Goal: Communication & Community: Answer question/provide support

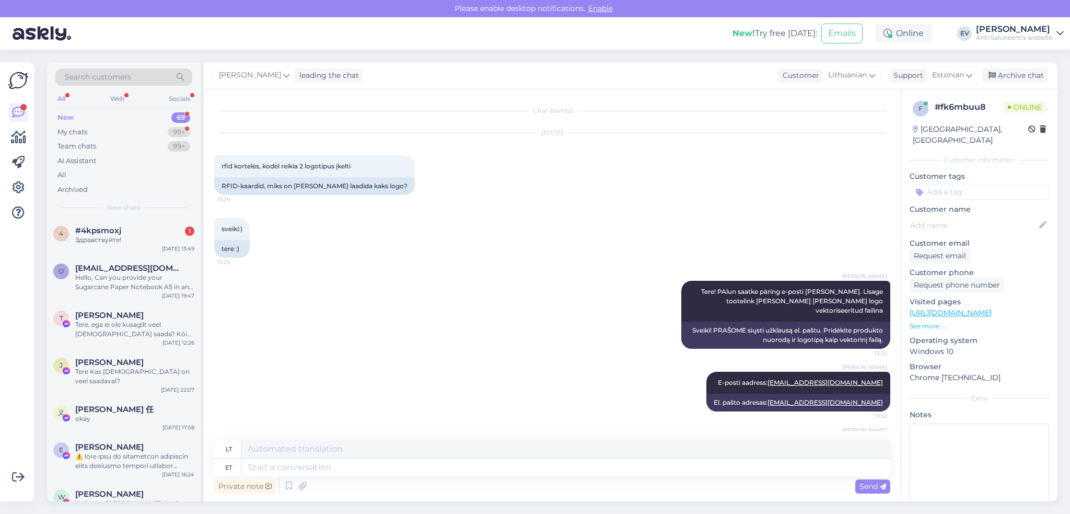
scroll to position [45, 0]
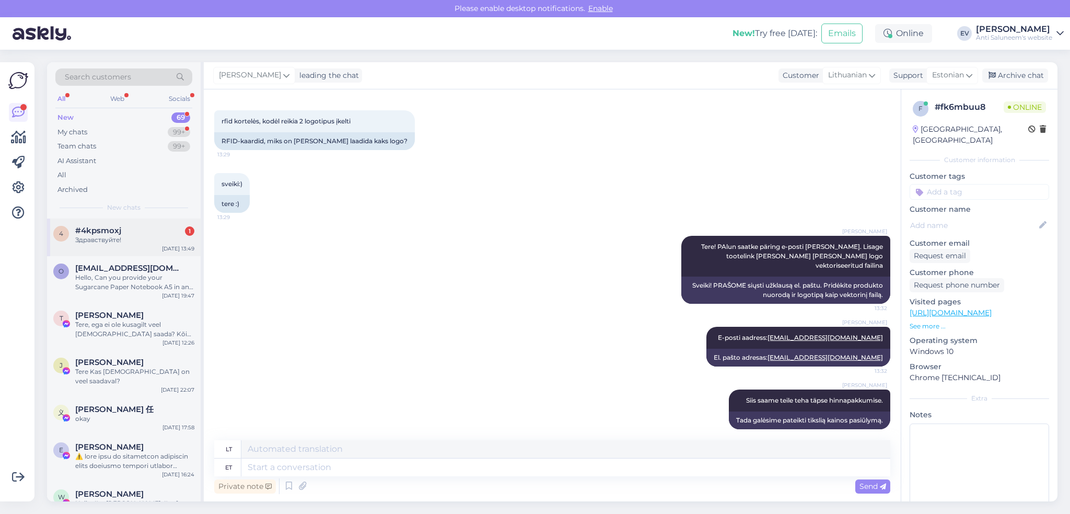
click at [109, 239] on div "Здравствуйте!" at bounding box center [134, 239] width 119 height 9
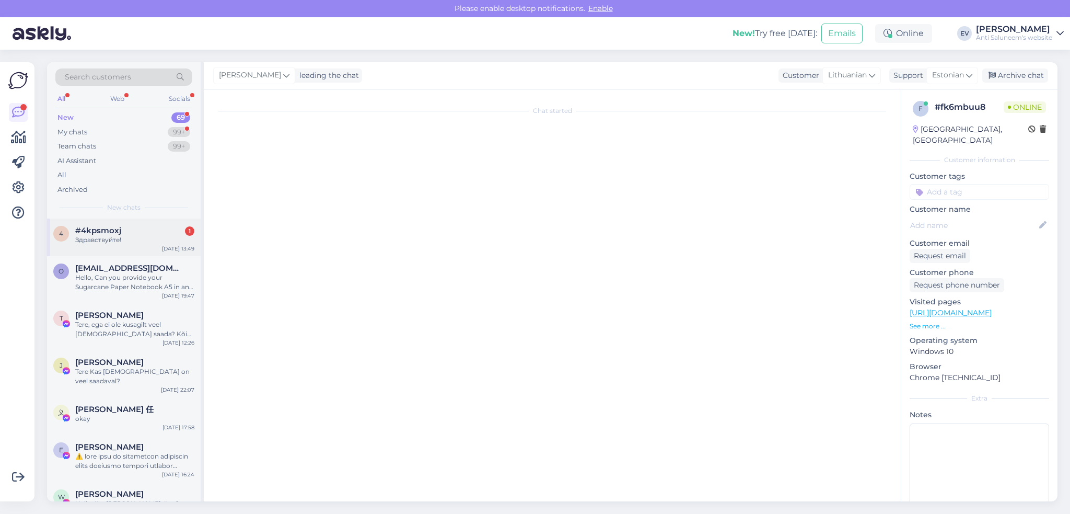
scroll to position [0, 0]
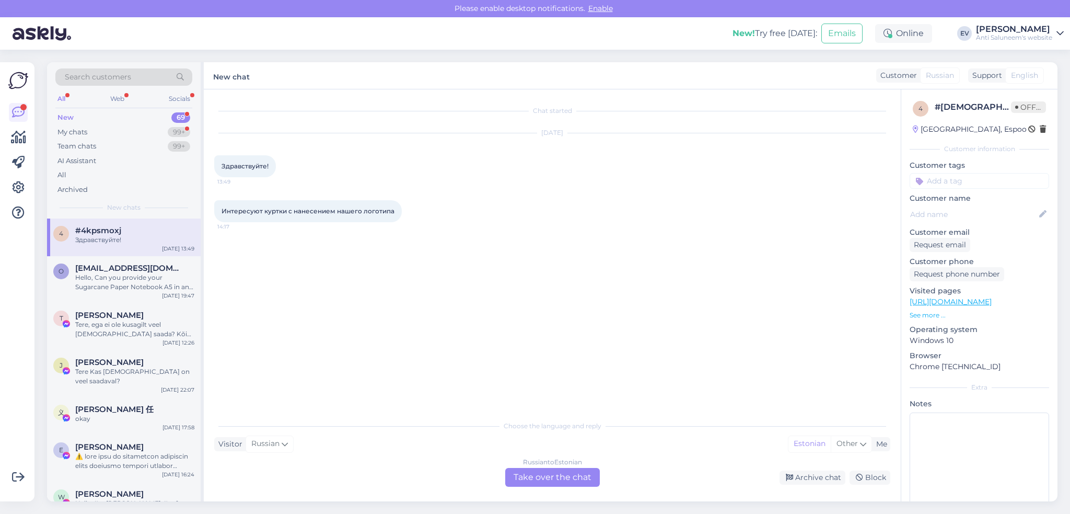
click at [581, 476] on div "Russian to Estonian Take over the chat" at bounding box center [552, 477] width 95 height 19
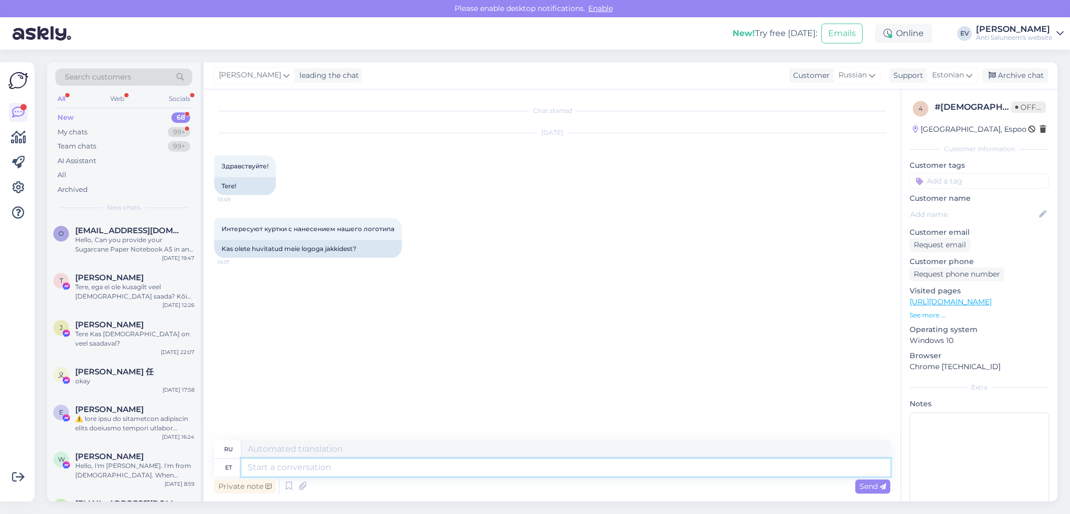
click at [338, 462] on textarea at bounding box center [565, 467] width 649 height 18
type textarea "Tere!"
type textarea "Привет!"
type textarea "T"
type textarea "Tere"
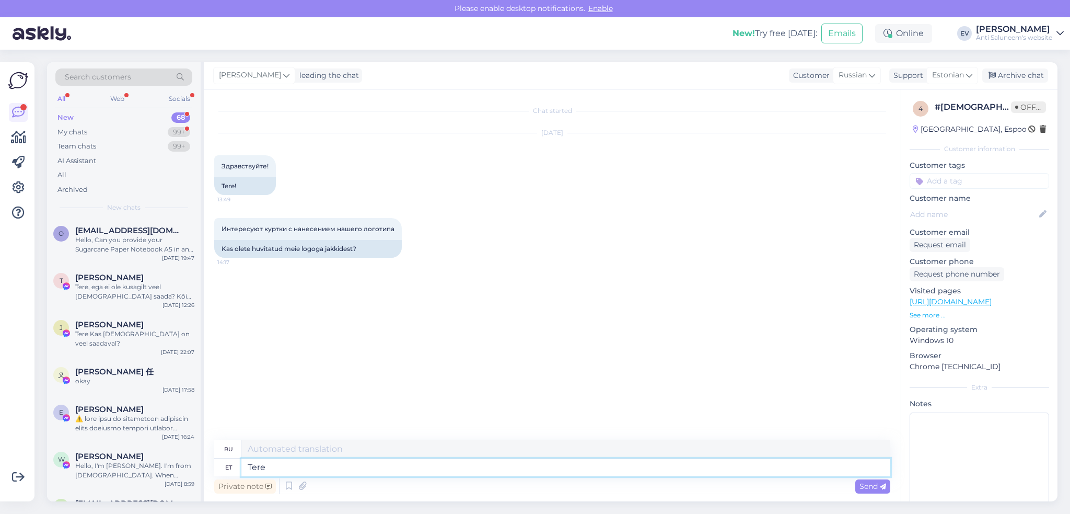
type textarea "Привет"
type textarea "Tere päevast!"
type textarea "Добрый день!"
type textarea "Tere päevast!"
click at [871, 482] on span "Send" at bounding box center [873, 485] width 27 height 9
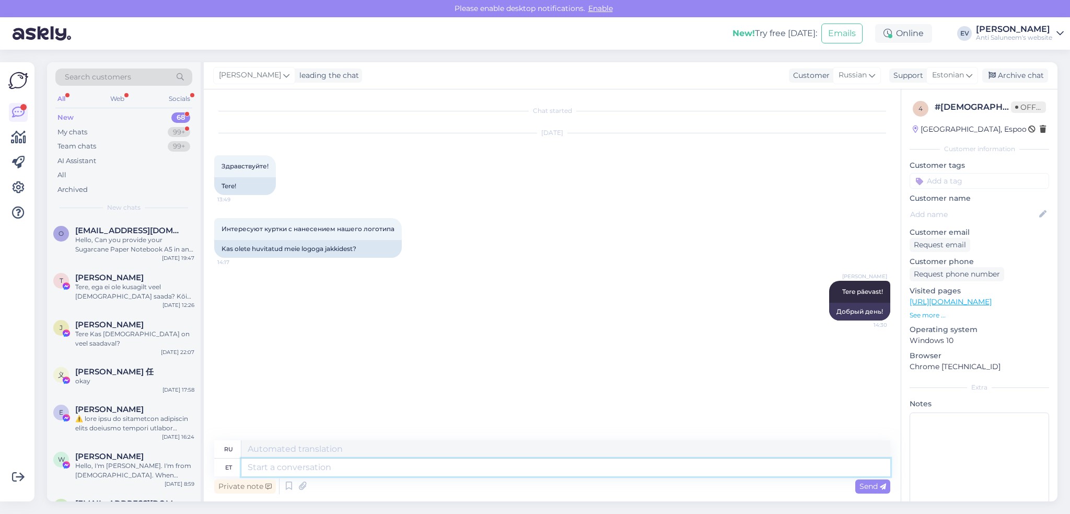
click at [311, 469] on textarea at bounding box center [565, 467] width 649 height 18
type textarea "Millised"
type textarea "Какие из них"
type textarea "Millised jakid?"
type textarea "Какие куртки?"
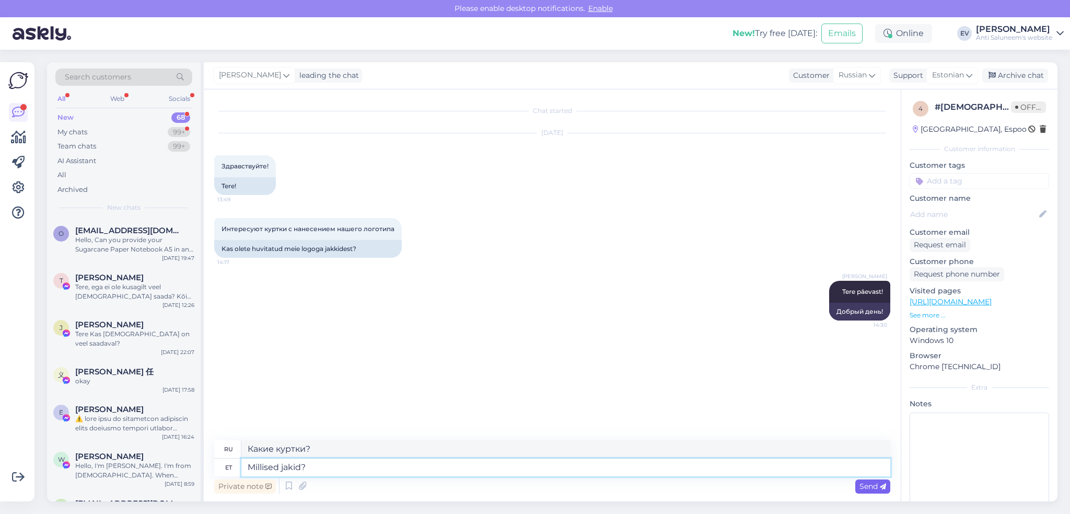
type textarea "Millised jakid?"
click at [866, 485] on span "Send" at bounding box center [873, 485] width 27 height 9
click at [304, 470] on textarea at bounding box center [565, 467] width 649 height 18
type textarea "KAs"
type textarea "В"
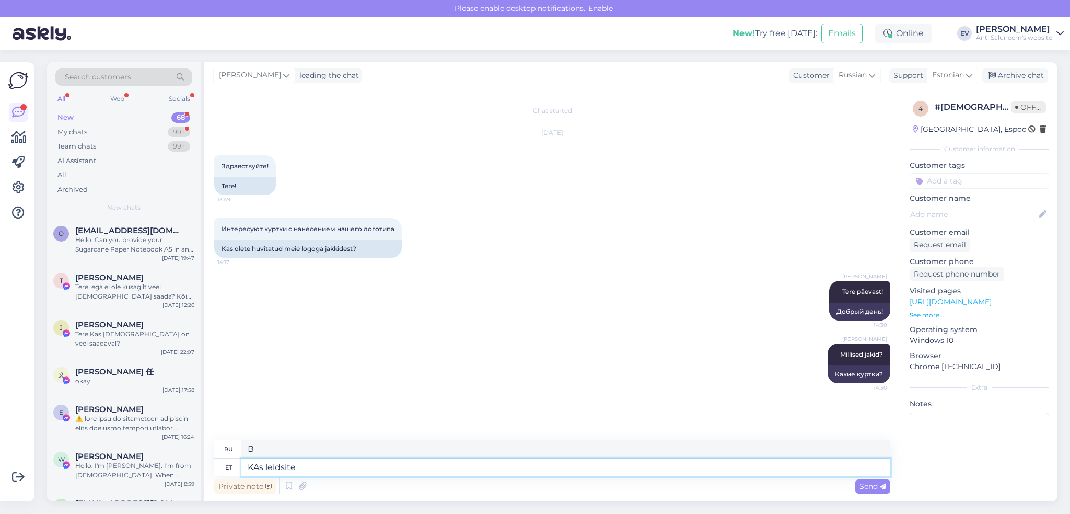
type textarea "KAs leidsite s"
type textarea "Также найдено"
type textarea "KAs leidsite sobiva t"
type textarea "Вы также нашли подходящий"
type textarea "KAs leidsite sobiva toote me"
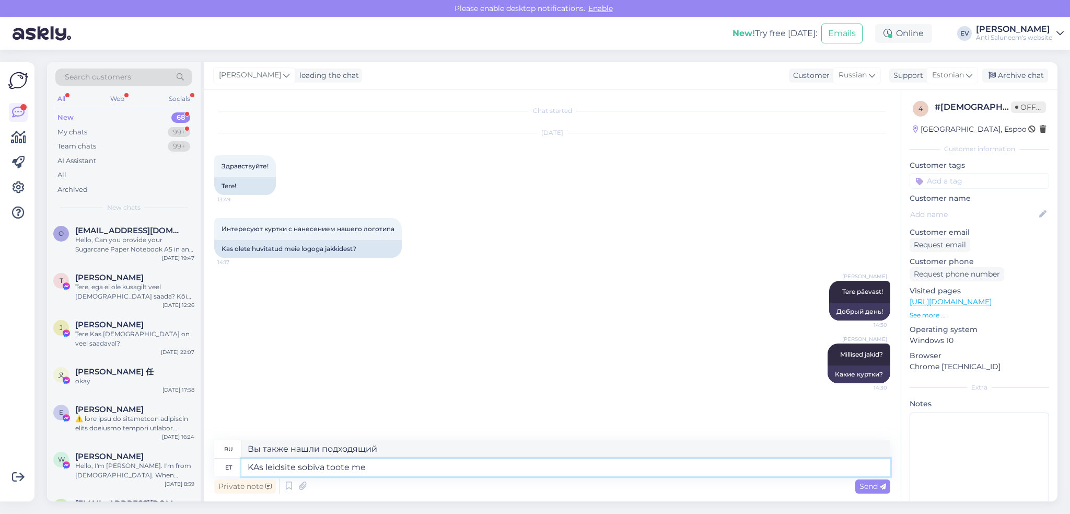
type textarea "Вы также нашли подходящий товар."
type textarea "KAs leidsite sobiva toote meie k"
type textarea "Вы также нашли подходящий товар на нашем сайте"
type textarea "KAs leidsite sobiva toote meie koduleheküljelt?"
type textarea "Нашли ли вы подходящий товар на нашем сайте?"
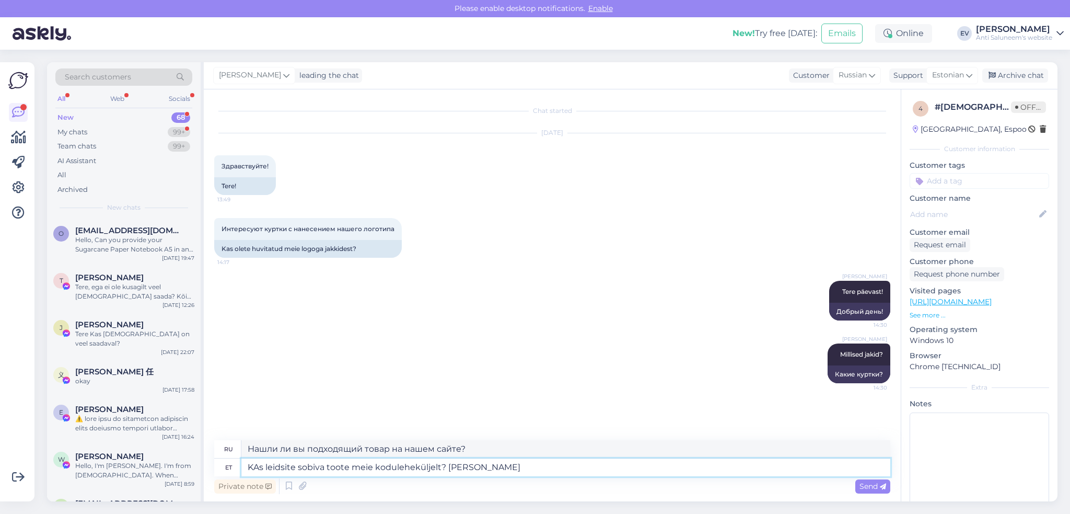
type textarea "KAs leidsite sobiva toote meie koduleheküljelt? [PERSON_NAME]"
type textarea "Нашли ли вы подходящий товар на нашем сайте? Если"
type textarea "KAs leidsite sobiva toote meie koduleheküljelt? Kui jah, s"
type textarea "Нашли ли вы подходящий товар на нашем сайте? Если да,"
type textarea "KAs leidsite sobiva toote meie koduleheküljelt? Kui jah, siis"
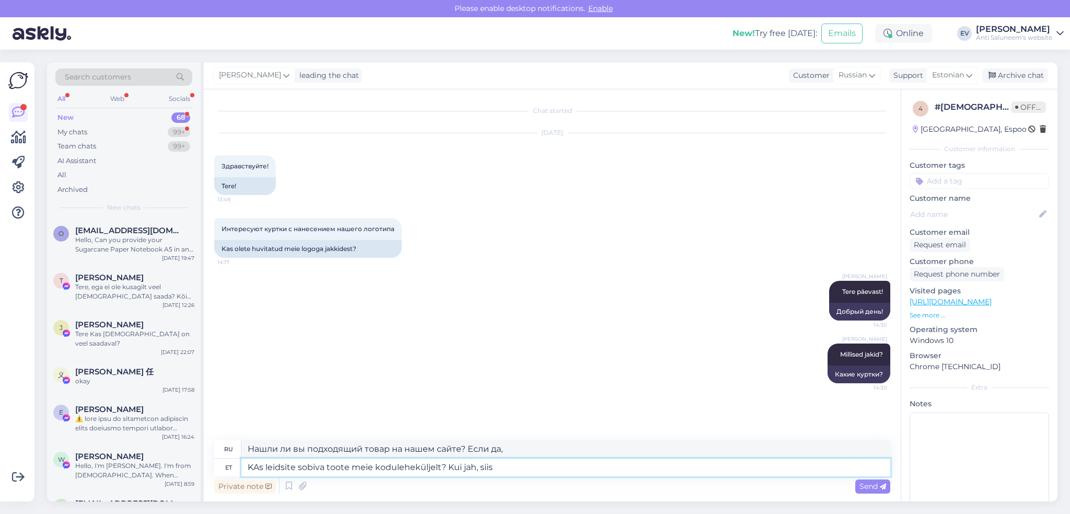
type textarea "Нашли ли вы подходящий товар на нашем сайте? Если да, то"
type textarea "KAs leidsite sobiva toote meie koduleheküljelt? Kui jah, siis pange s"
type textarea "Нашли ли вы подходящий товар на нашем сайте? Если да, пожалуйста, напишите нам."
type textarea "KAs leidsite sobiva toote meie koduleheküljelt? Kui jah, siis pange siia l"
type textarea "Нашли подходящий товар на нашем сайте? Если да, пожалуйста, оставьте отзыв здес…"
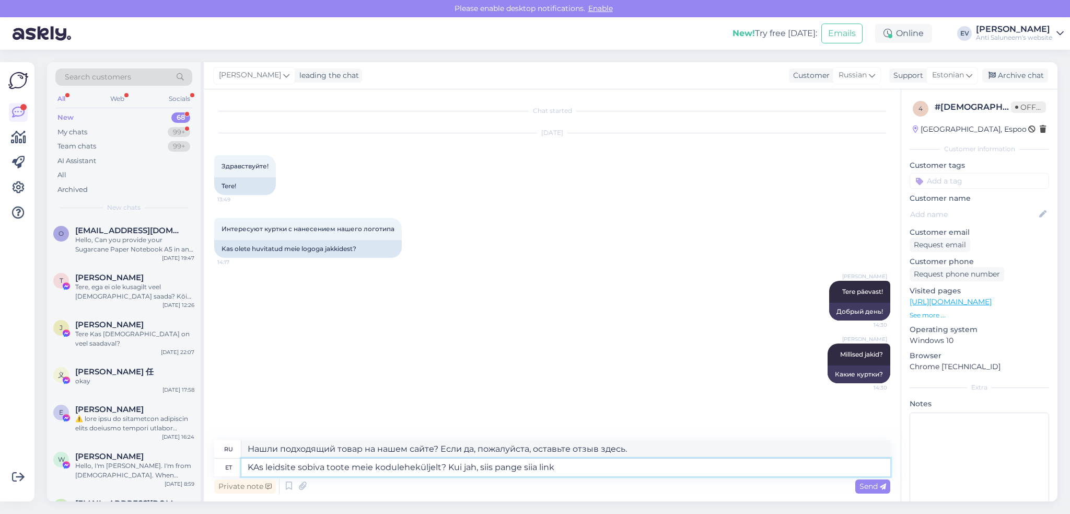
type textarea "KAs leidsite sobiva toote meie koduleheküljelt? Kui jah, siis pange siia link v"
type textarea "Нашли подходящий товар на нашем сайте? Если да, пожалуйста, разместите ссылку з…"
type textarea "KAs leidsite sobiva toote meie koduleheküljelt? Kui jah, siis pange siia link v…"
type textarea "Нашли ли вы подходящий товар на нашем сайте? Если да, пожалуйста, разместите сс…"
type textarea "KAs leidsite sobiva toote meie koduleheküljelt? Kui jah, siis pange siia link v…"
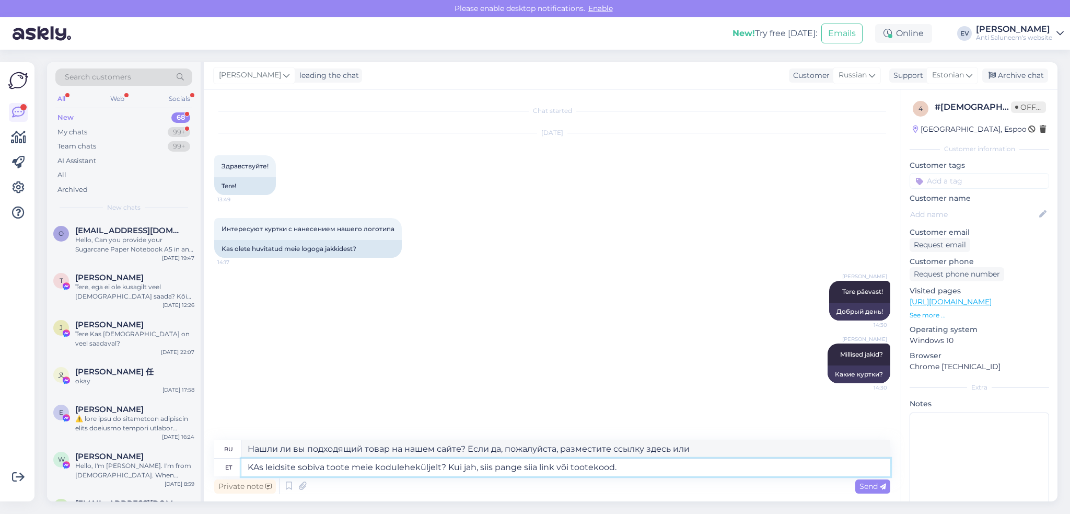
type textarea "Нашли подходящий товар на нашем сайте? Если да, введите ссылку или код товара з…"
type textarea "KAs leidsite sobiva toote meie koduleheküljelt? Kui jah, siis pange siia link v…"
type textarea "Нашли подходящий товар на нашем сайте? Если да, введите ссылку или код товара з…"
type textarea "KAs leidsite sobiva toote meie koduleheküljelt? Kui jah, siis pange siia link v…"
type textarea "Нашли подходящий товар на нашем сайте? Если да, введите ссылку или код товара з…"
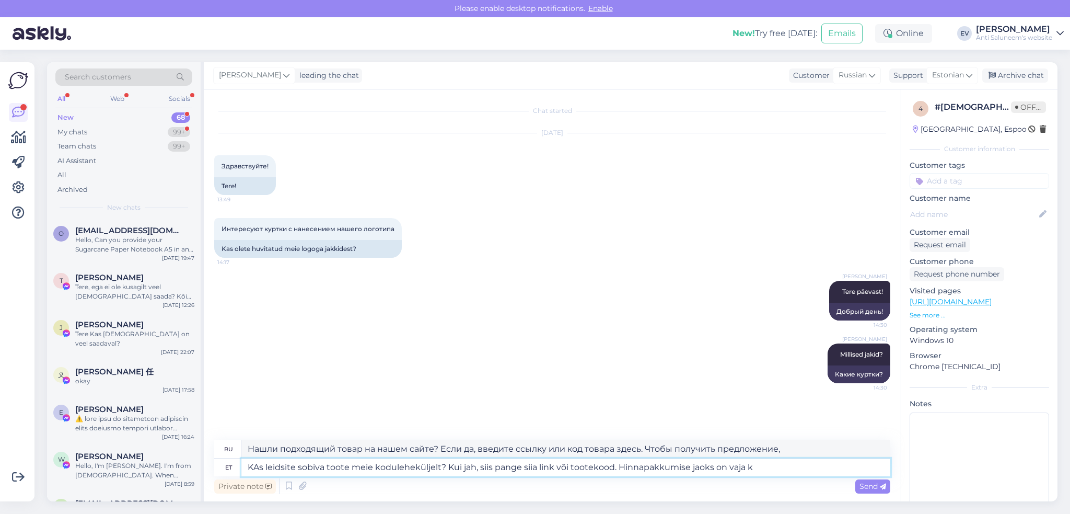
type textarea "KAs leidsite sobiva toote meie koduleheküljelt? Kui jah, siis pange siia link v…"
type textarea "Нашли подходящий товар на нашем сайте? Если да, введите ссылку или код товара з…"
type textarea "KAs leidsite sobiva toote meie koduleheküljelt? Kui jah, siis pange siia link v…"
type textarea "Нашли подходящий товар на нашем сайте? Если да, введите ссылку или код товара з…"
type textarea "KAs leidsite sobiva toote meie koduleheküljelt? Kui jah, siis pange siia link v…"
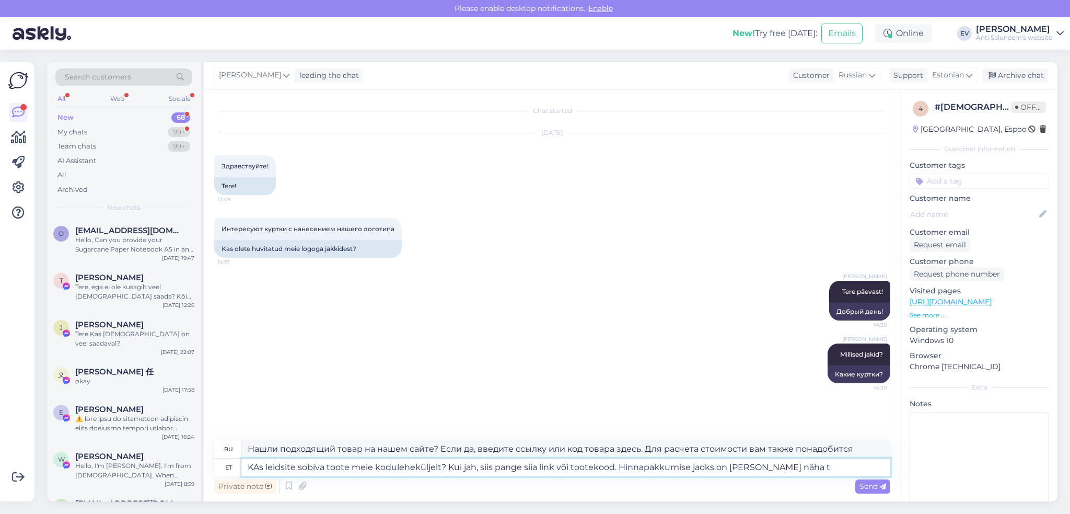
type textarea "Нашли подходящий товар на нашем сайте? Если да, введите ссылку или код товара з…"
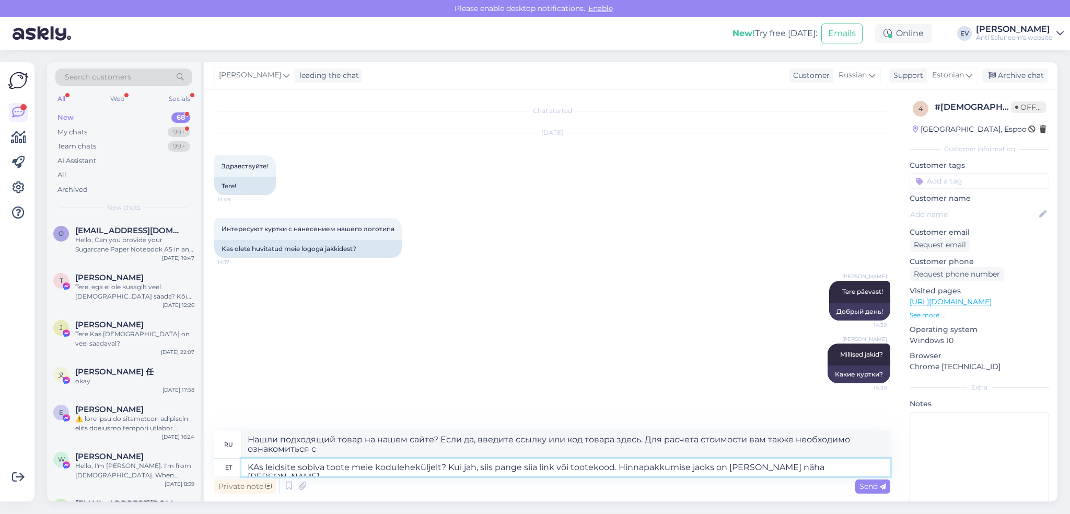
type textarea "KAs leidsite sobiva toote meie koduleheküljelt? Kui jah, siis pange siia link v…"
type textarea "Нашли подходящий товар на нашем сайте? Если да, введите ссылку или код товара з…"
type textarea "KAs leidsite sobiva toote meie koduleheküljelt? Kui jah, siis pange siia link v…"
type textarea "Нашли ли вы подходящий товар на нашем сайте? Если да, пожалуйста, укажите здесь…"
type textarea "KAs leidsite sobiva toote meie koduleheküljelt? Kui jah, siis pange siia link v…"
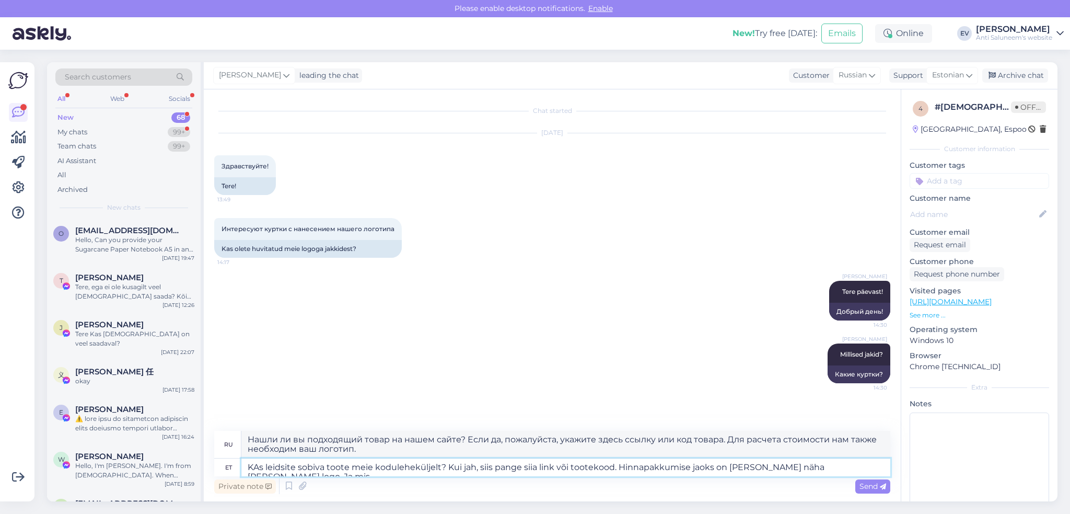
type textarea "Нашли ли вы подходящий товар на нашем сайте? Если да, пожалуйста, укажите здесь…"
type textarea "KAs leidsite sobiva toote meie koduleheküljelt? Kui jah, siis pange siia link v…"
type textarea "Нашли ли вы подходящий товар на нашем сайте? Если да, пожалуйста, укажите здесь…"
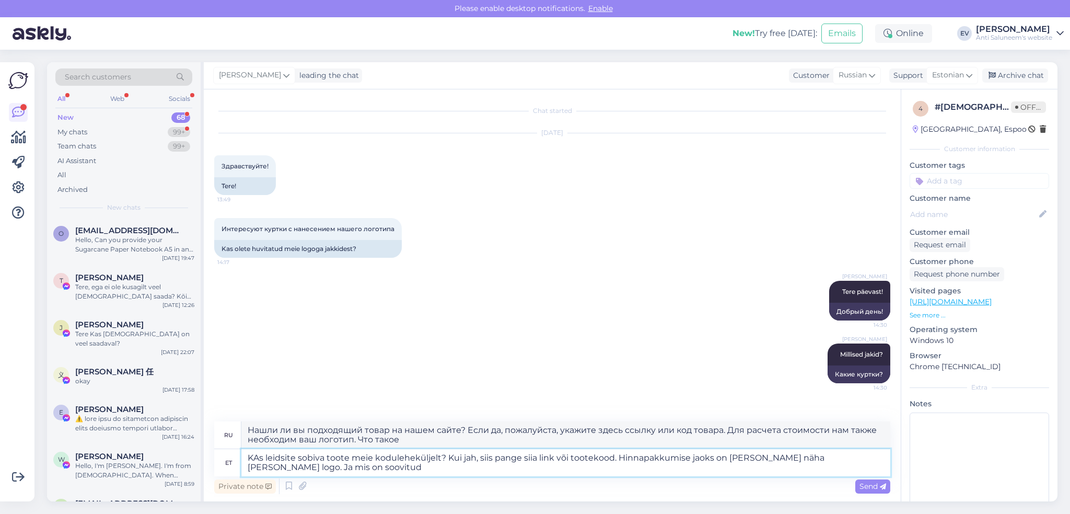
type textarea "KAs leidsite sobiva toote meie koduleheküljelt? Kui jah, siis pange siia link v…"
type textarea "Нашли ли вы подходящий товар на нашем сайте? Если да, пожалуйста, укажите здесь…"
type textarea "KAs leidsite sobiva toote meie koduleheküljelt? Kui jah, siis pange siia link v…"
type textarea "Нашли ли вы подходящий товар на нашем сайте? Если да, пожалуйста, укажите здесь…"
type textarea "KAs leidsite sobiva toote meie koduleheküljelt? Kui jah, siis pange siia link v…"
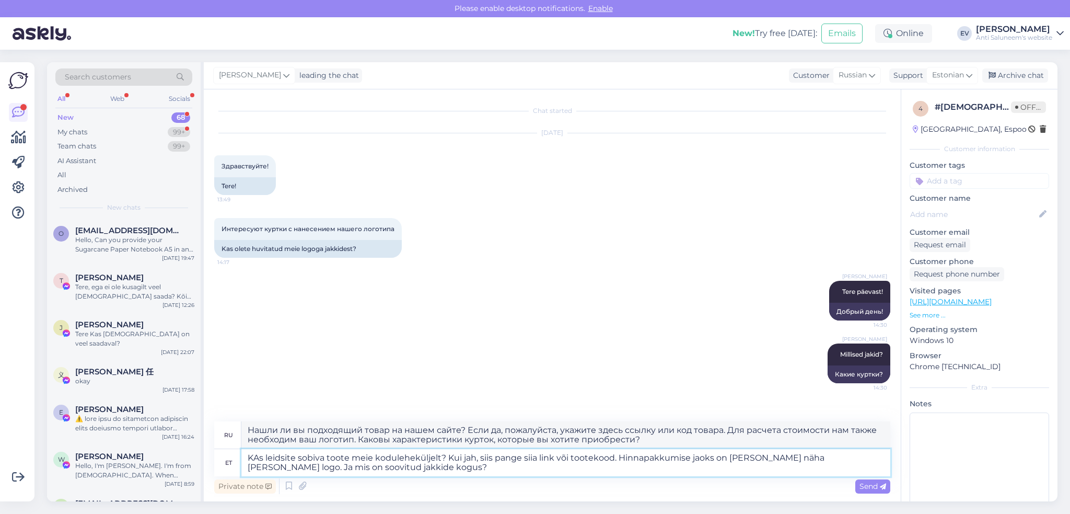
type textarea "Нашли ли вы подходящий товар на нашем сайте? Если да, пожалуйста, укажите здесь…"
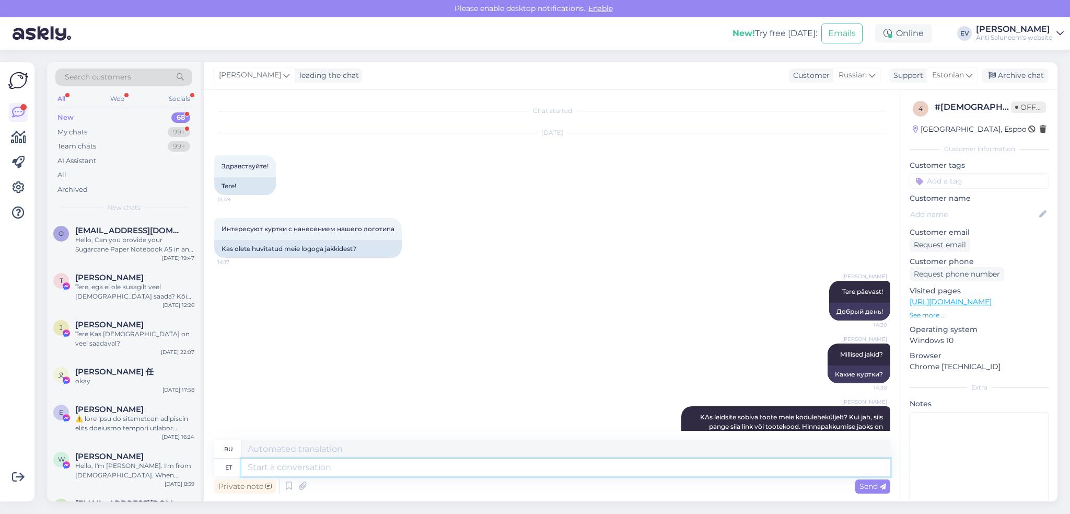
scroll to position [73, 0]
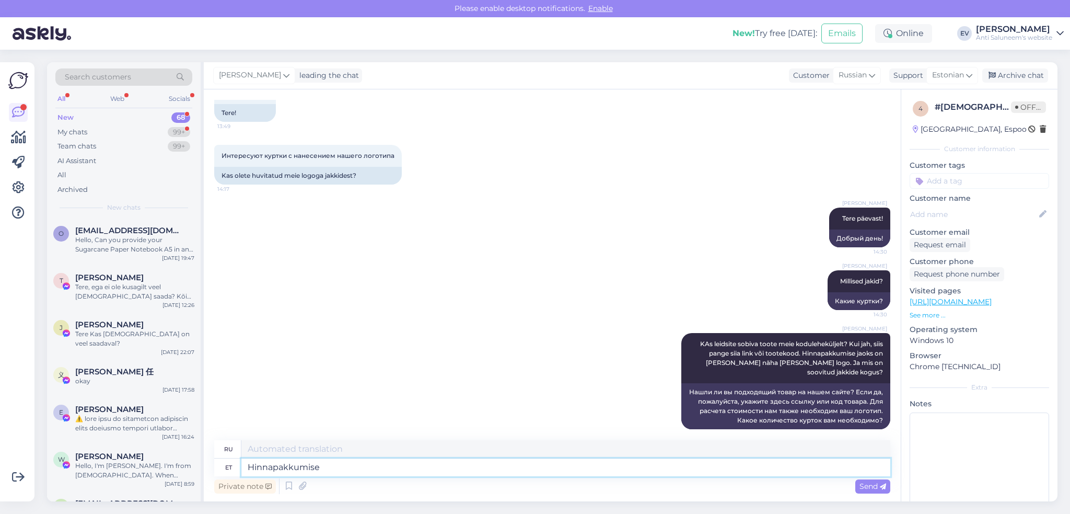
type textarea "Hinnapakkumise j"
type textarea "Ценовое предложение"
type textarea "Hinnapakkumise jaoks"
type textarea "Для цитаты"
type textarea "Hinnapakkumise jaoks palun s"
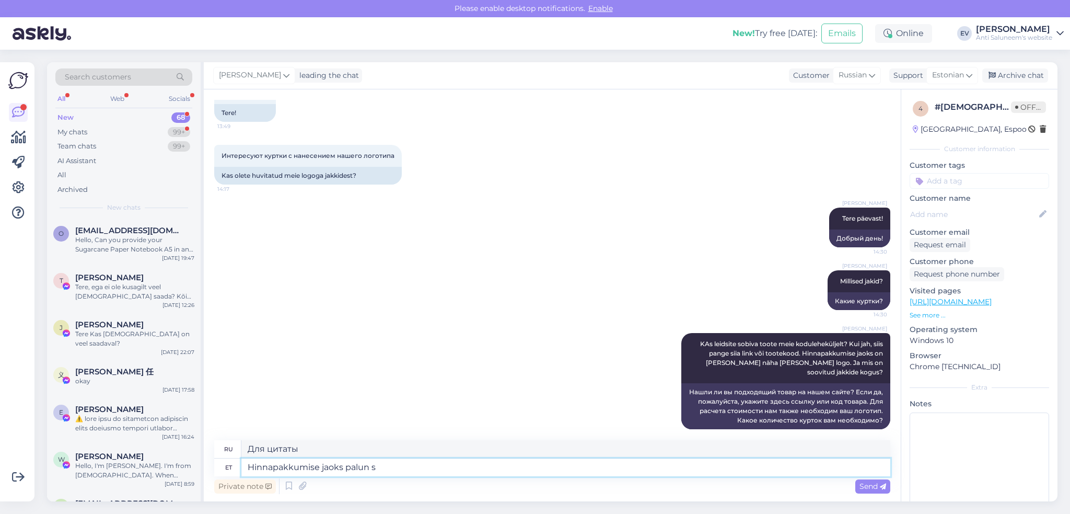
type textarea "Для цитаты, пожалуйста"
type textarea "Hinnapakkumise jaoks palun saatke"
type textarea "Для получения цитаты отправьте, пожалуйста,"
type textarea "Hinnapakkumise jaoks palun saatke päring e"
type textarea "Пожалуйста, отправьте запрос для получения расценки."
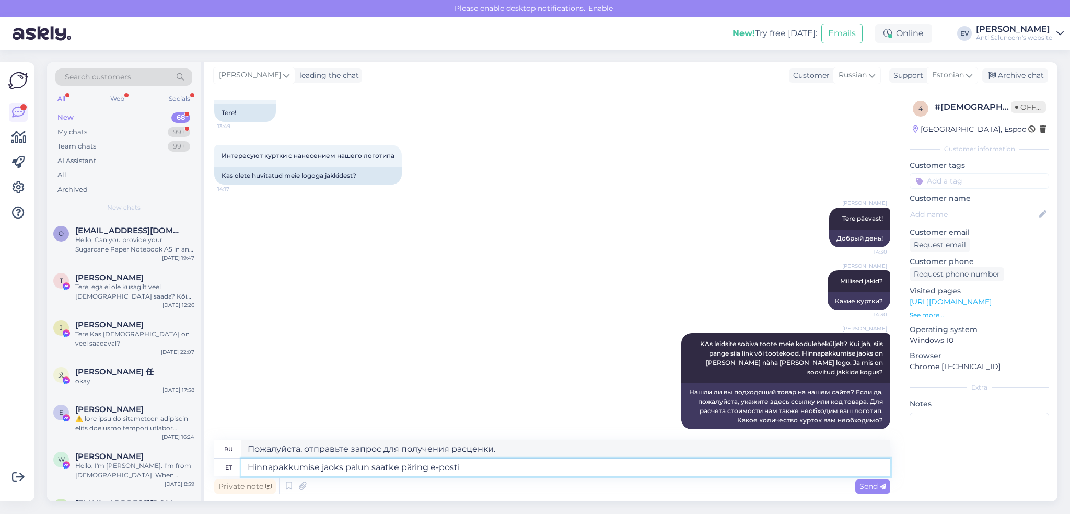
type textarea "Hinnapakkumise jaoks palun saatke päring e-posti t"
type textarea "Для получения расценок отправьте запрос по электронной почте."
type textarea "Hinnapakkumise jaoks palun saatke päring e-posti [PERSON_NAME]: e"
type textarea "Для получения расценок отправьте запрос по электронной почте:"
type textarea "Hinnapakkumise jaoks palun saatke päring e-posti [PERSON_NAME]: [EMAIL_ADDRESS]…"
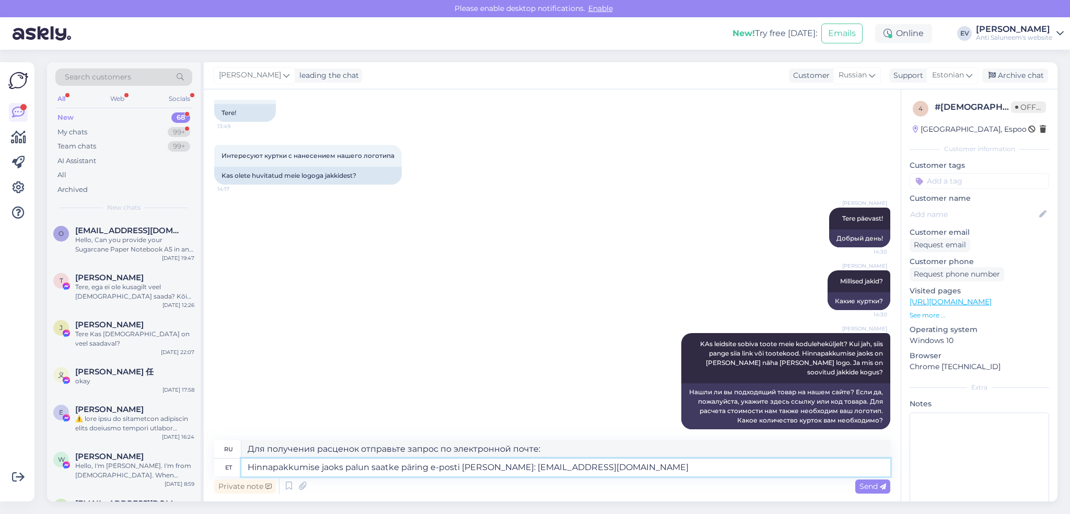
type textarea "Для получения коммерческого предложения отправьте запрос по электронной почте: …"
type textarea "Hinnapakkumise jaoks palun saatke päring e-posti [PERSON_NAME]: [EMAIL_ADDRESS]…"
click at [861, 486] on span "Send" at bounding box center [873, 485] width 27 height 9
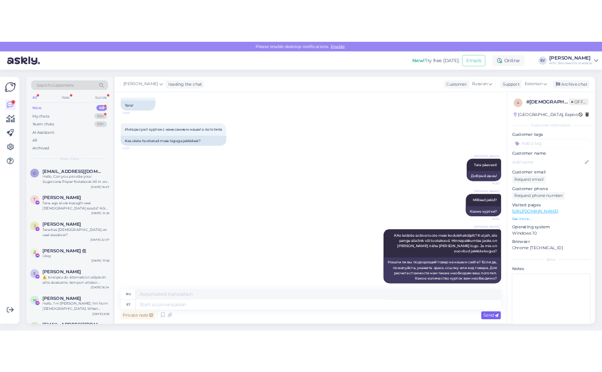
scroll to position [155, 0]
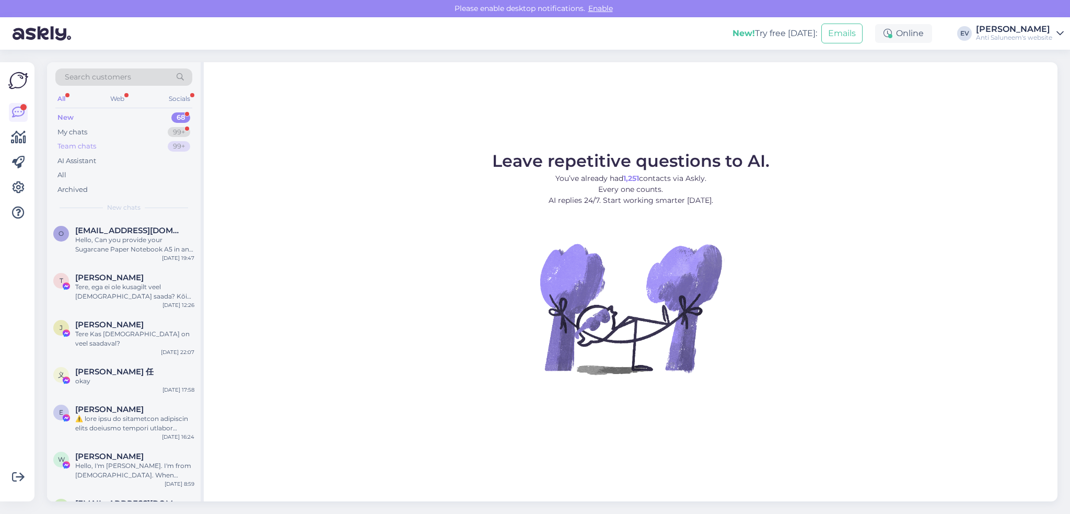
click at [105, 148] on div "Team chats 99+" at bounding box center [123, 146] width 137 height 15
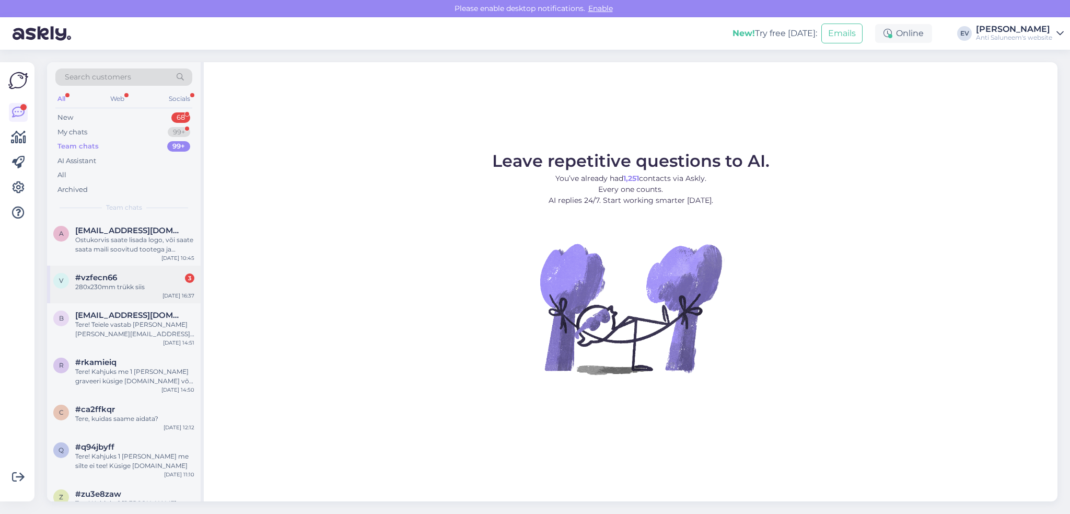
click at [129, 282] on div "280x230mm trükk siis" at bounding box center [134, 286] width 119 height 9
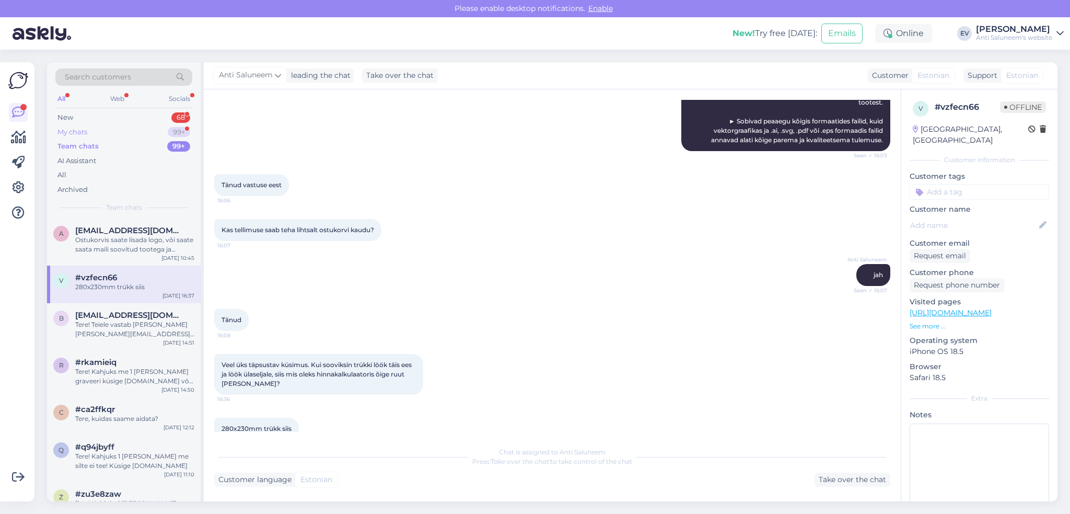
click at [79, 133] on div "My chats" at bounding box center [72, 132] width 30 height 10
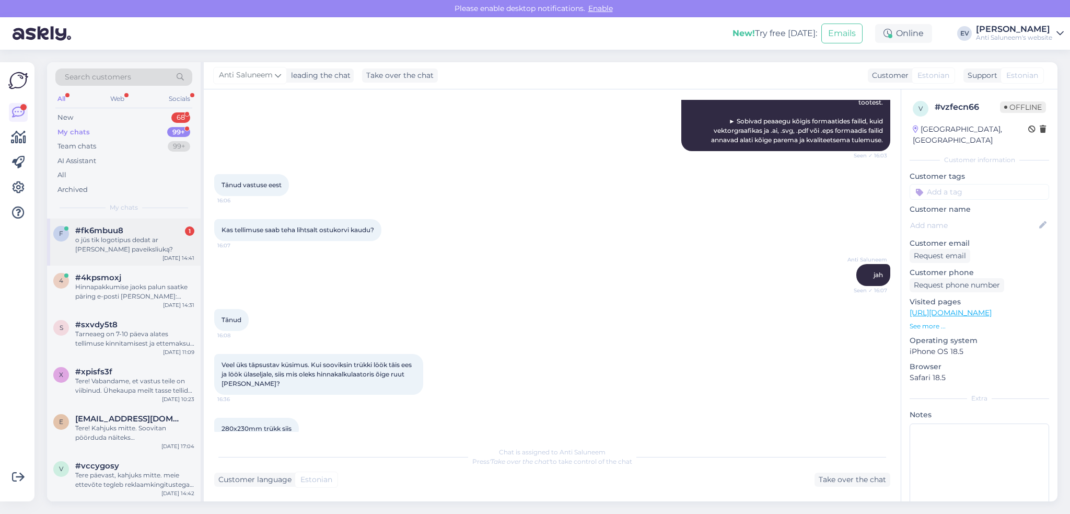
click at [132, 241] on div "o jūs tik logotipus dedat ar galit kaip paveiksliuką?" at bounding box center [134, 244] width 119 height 19
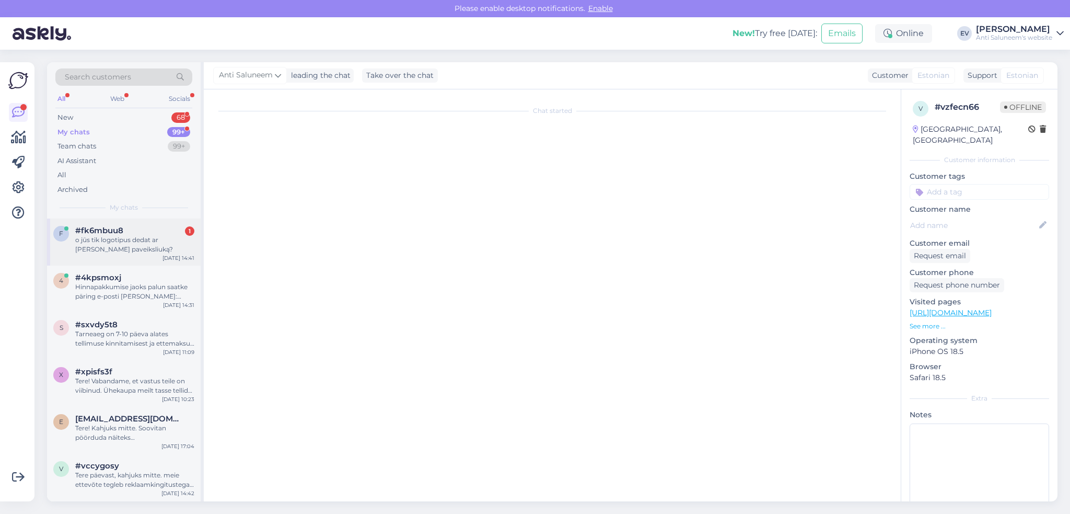
scroll to position [117, 0]
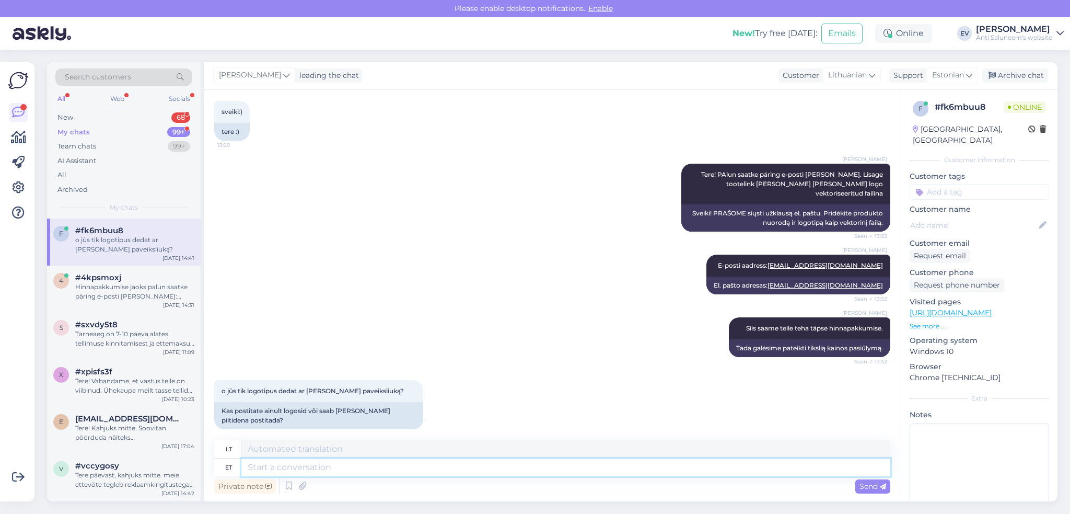
click at [320, 470] on textarea at bounding box center [565, 467] width 649 height 18
type textarea "Postitage"
type textarea "Įrašas"
type textarea "Postitage oma"
type textarea "Paskelbkite savo"
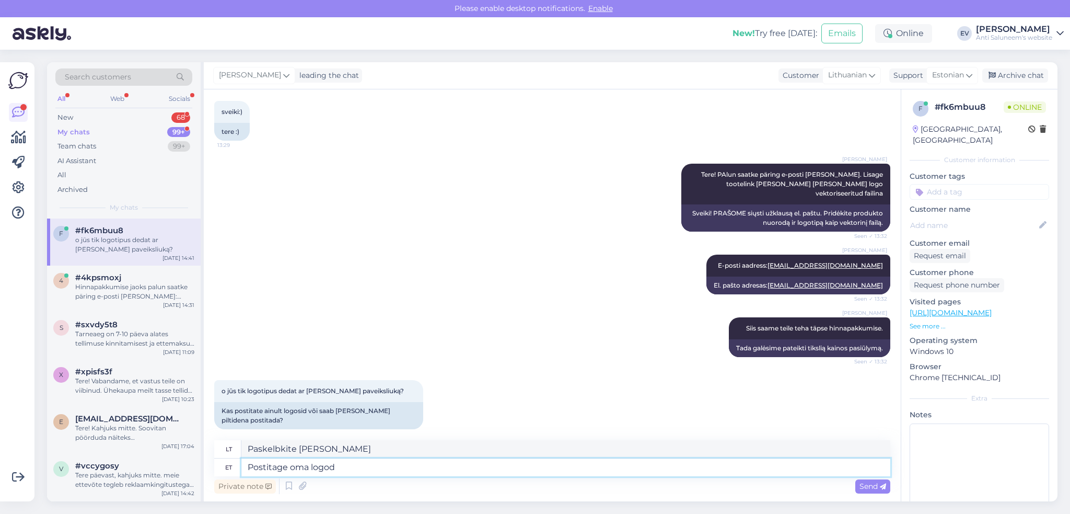
type textarea "Postitage oma logod v"
type textarea "Įkelkite savo logotipus"
type textarea "Postitage oma logod vektoriseeritud f"
type textarea "Įkelkite savo logotipus vektoriniu formatu"
type textarea "Postitage oma logod vektoriseeritud failidena."
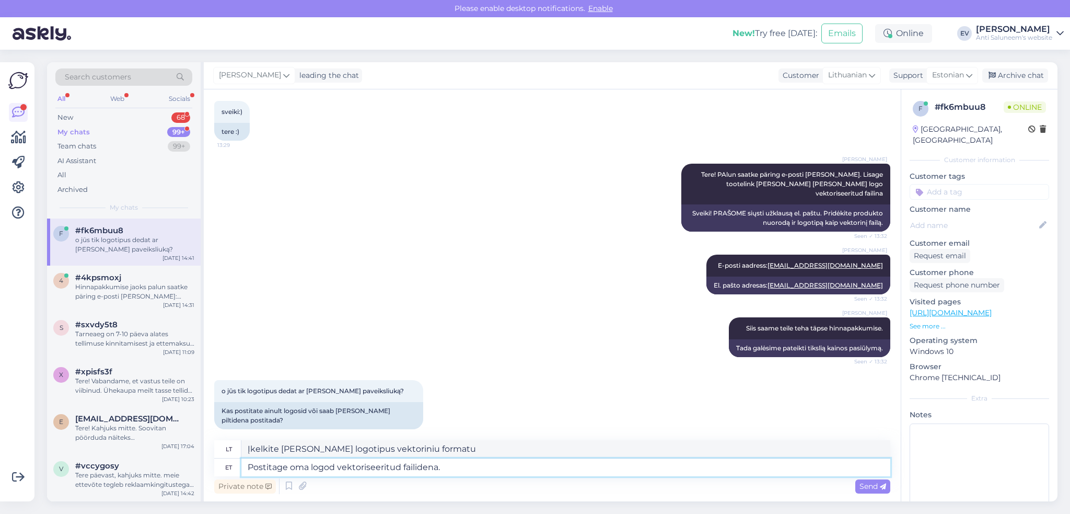
type textarea "Skelbkite savo logotipus kaip vektorinius failus."
type textarea "Postitage oma logod vektoriseeritud failidena."
click at [867, 480] on div "Send" at bounding box center [872, 486] width 35 height 14
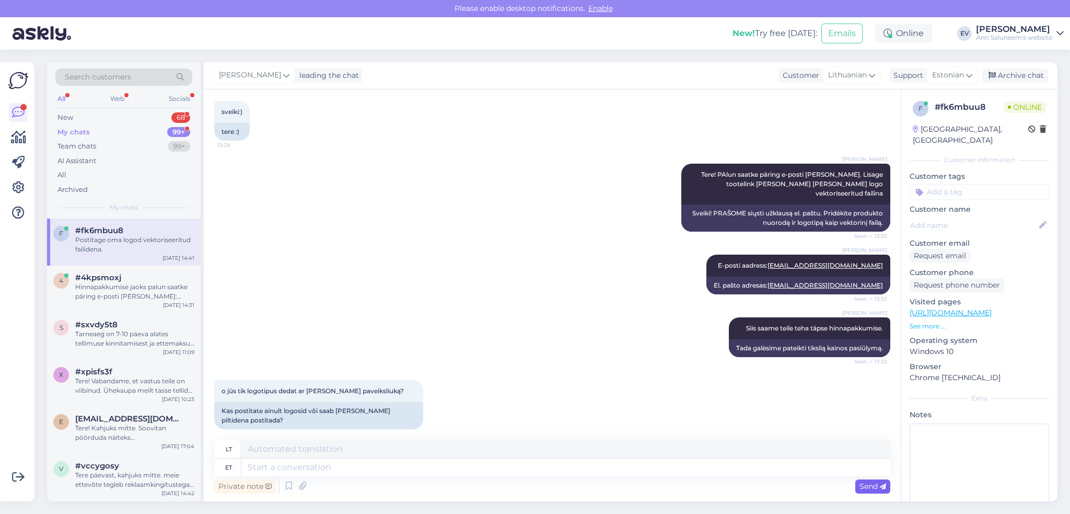
scroll to position [180, 0]
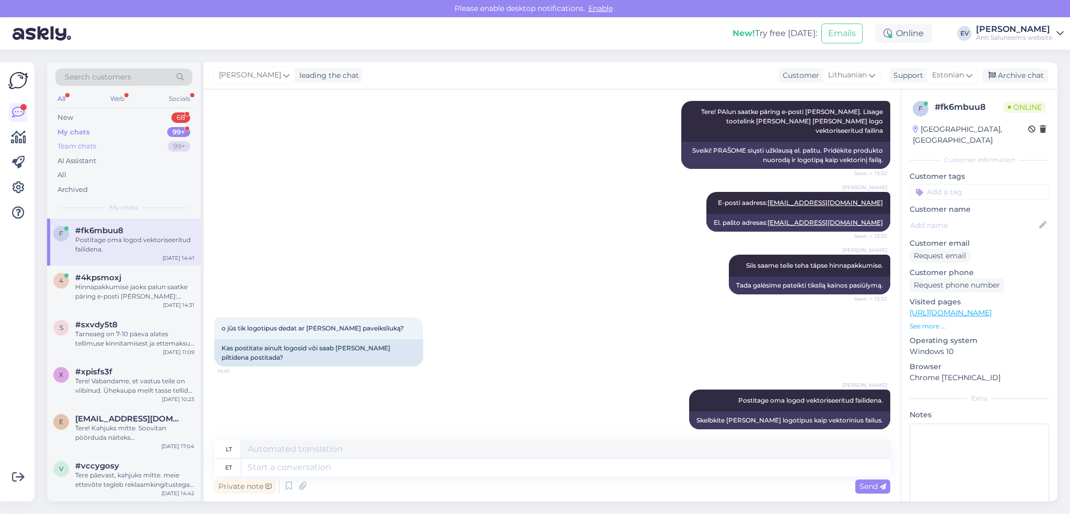
click at [96, 146] on div "Team chats 99+" at bounding box center [123, 146] width 137 height 15
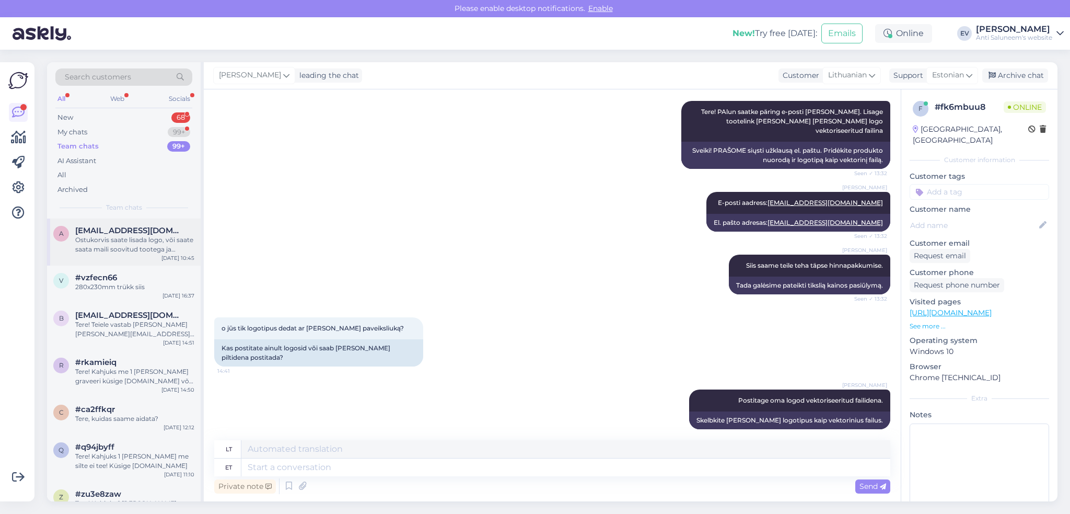
click at [142, 245] on div "Ostukorvis saate lisada logo, või saate saata maili soovitud tootega ja logoga …" at bounding box center [134, 244] width 119 height 19
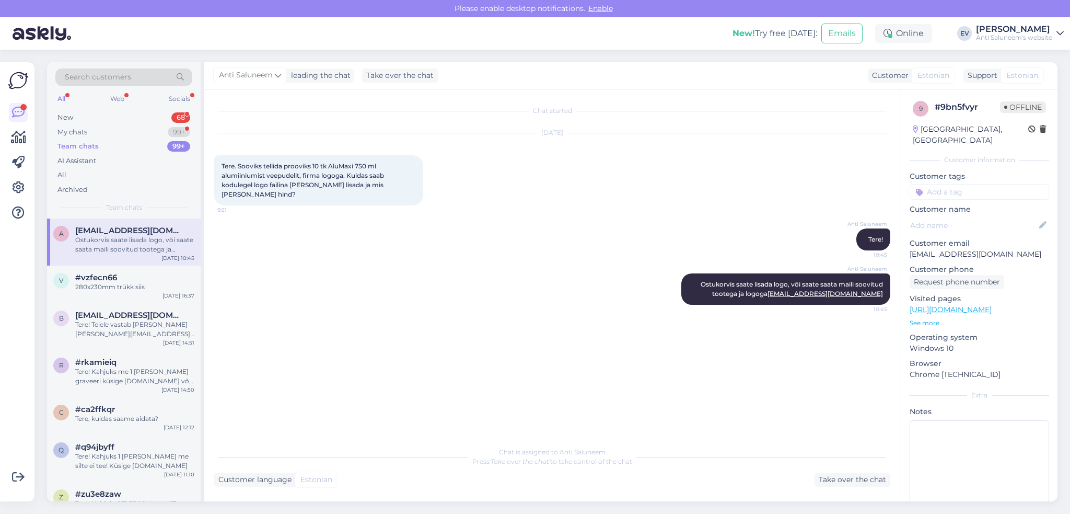
click at [109, 148] on div "Team chats 99+" at bounding box center [123, 146] width 137 height 15
click at [102, 131] on div "My chats 99+" at bounding box center [123, 132] width 137 height 15
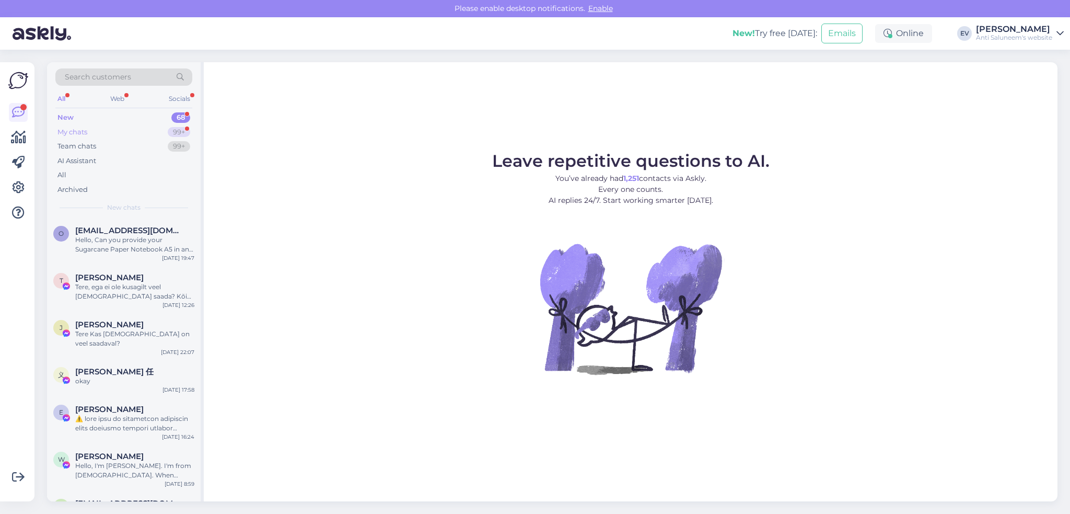
click at [143, 135] on div "My chats 99+" at bounding box center [123, 132] width 137 height 15
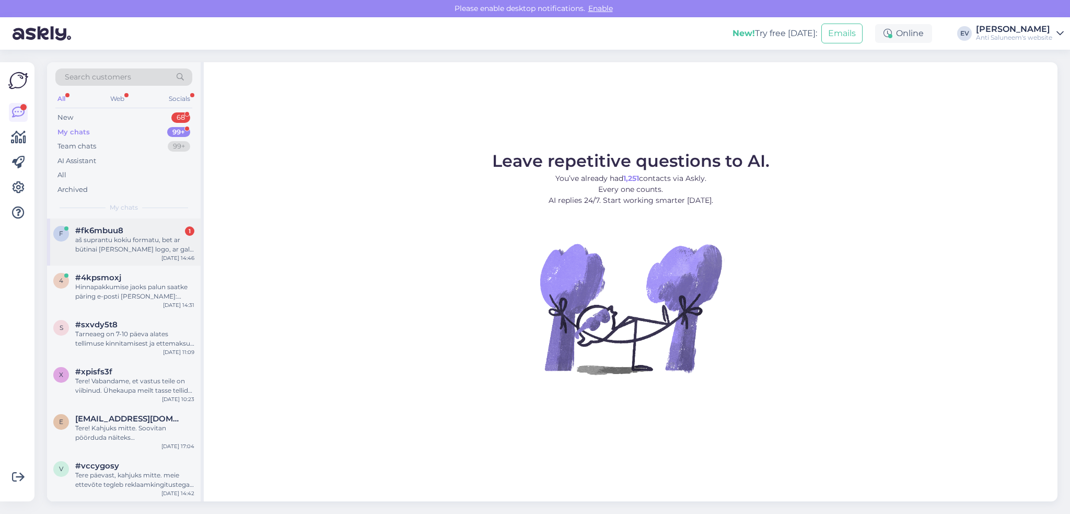
click at [134, 244] on div "aš suprantu kokiu formatu, bet ar būtinai turi būti logo, ar gali būti užrašai/…" at bounding box center [134, 244] width 119 height 19
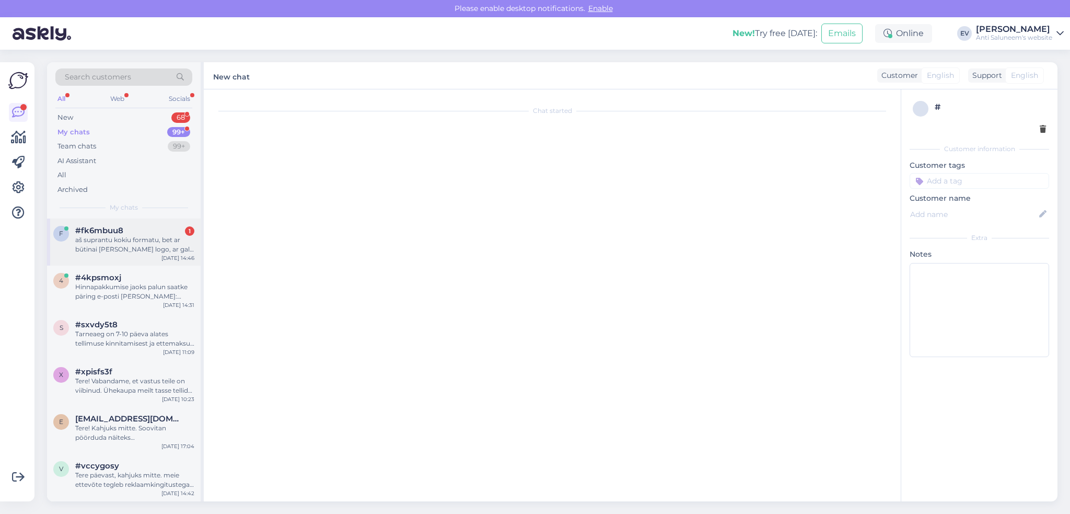
scroll to position [261, 0]
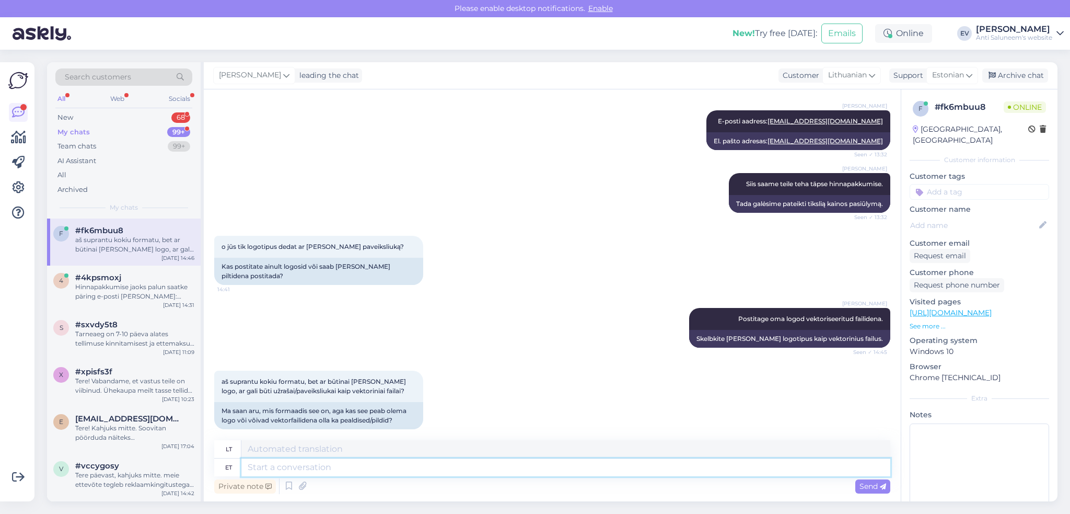
click at [338, 469] on textarea at bounding box center [565, 467] width 649 height 18
type textarea "võivad"
type textarea "gegužės"
type textarea "võivad olla k"
type textarea "gali būti"
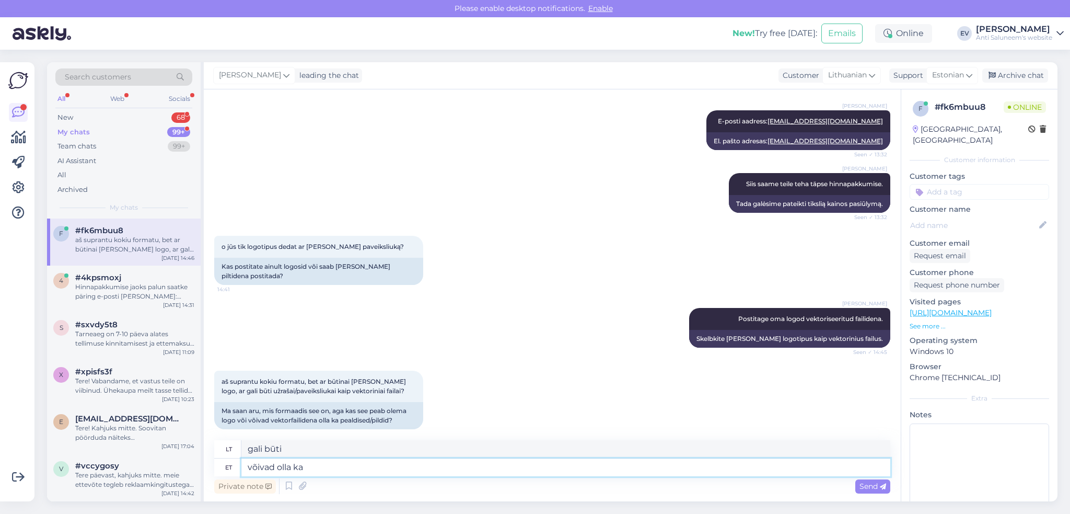
type textarea "võivad olla ka p"
type textarea "taip pat gali būti"
type textarea "võivad olla ka pildid"
type textarea "galėtų būti ir nuotraukų"
type textarea "võivad olla ka pildid, m"
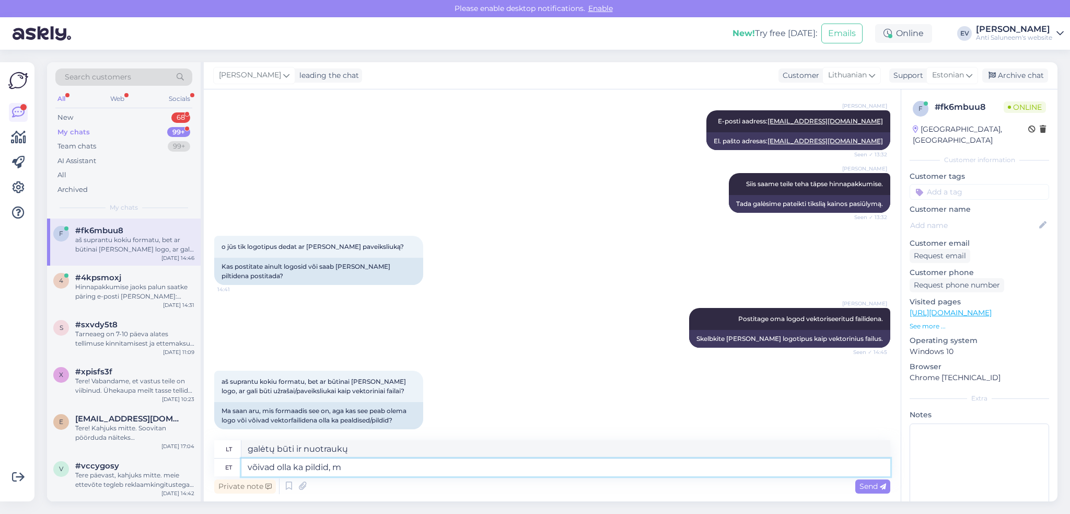
type textarea "gali būti ir paveikslėlių,"
type textarea "võivad olla ka pildid, meie"
type textarea "taip pat gali būti nuotraukų, mes"
type textarea "võivad olla ka pildid, meie disainer v"
type textarea "taip pat gali būti paveikslėliai, mūsų dizaineris"
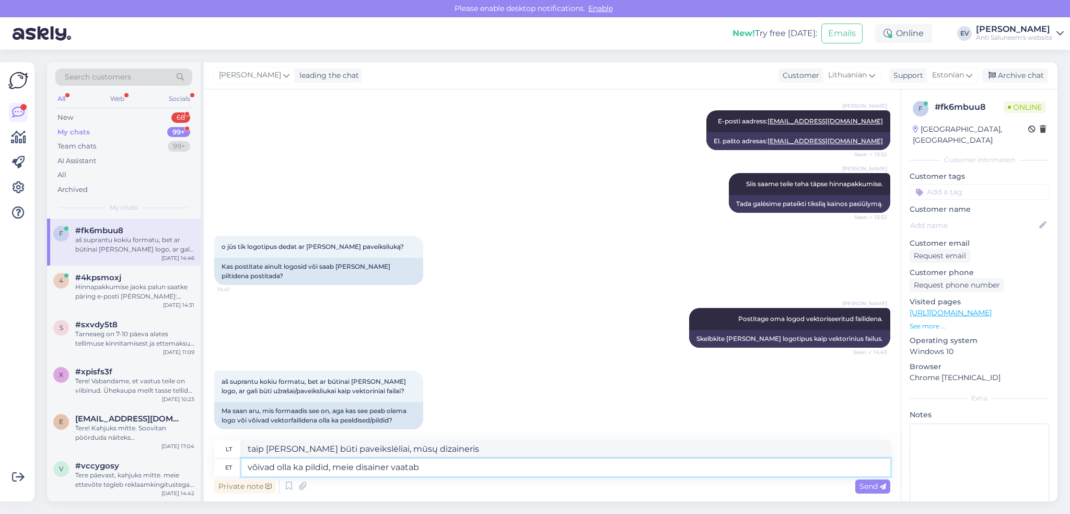
type textarea "võivad olla ka pildid, meie disainer vaatab"
type textarea "taip pat gali būti paveikslėlių, mūsų dizaineris juos peržiūrės"
type textarea "võivad olla ka pildid, meie disainer vaatab üle nen"
type textarea "taip pat gali būti nuotraukų, kurias peržiūrės mūsų dizaineris"
type textarea "võivad olla ka pildid, meie disainer vaatab üle nende s"
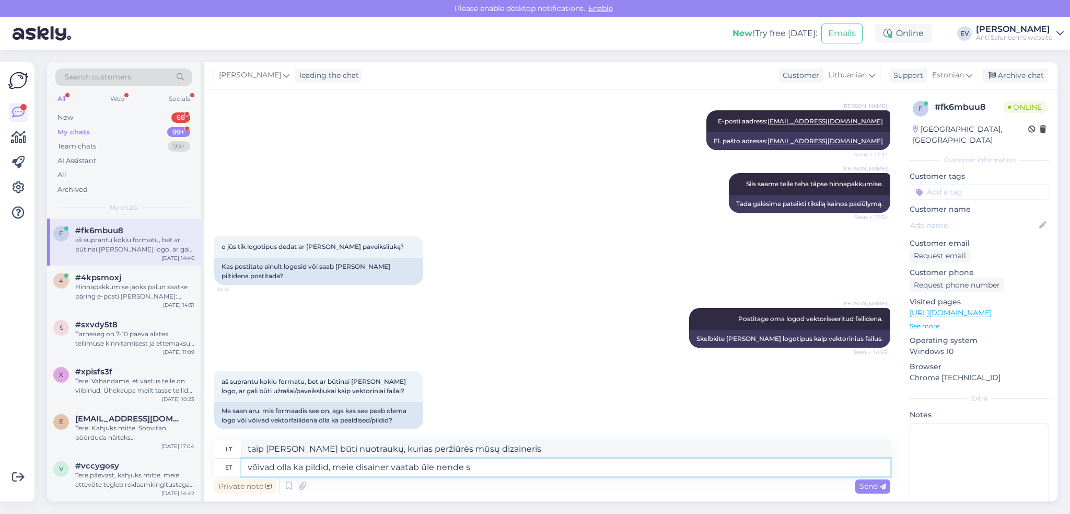
type textarea "taip pat gali būti nuotraukų, jas peržiūrės mūsų dizaineris"
type textarea "võivad olla ka pildid, meie disainer vaatab üle nende sobivuse"
type textarea "taip pat gali būti paveikslėlių, mūsų dizaineris peržiūrės jų tinkamumą"
type textarea "võivad olla ka pildid, meie disainer vaatab üle nende sobivuse"
click at [867, 486] on span "Send" at bounding box center [873, 485] width 27 height 9
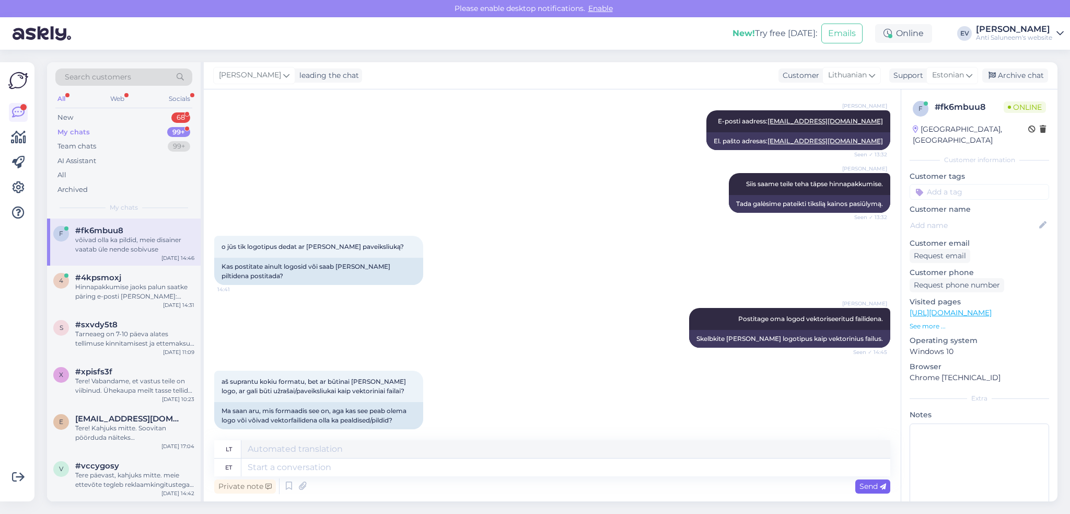
scroll to position [343, 0]
